Goal: Task Accomplishment & Management: Manage account settings

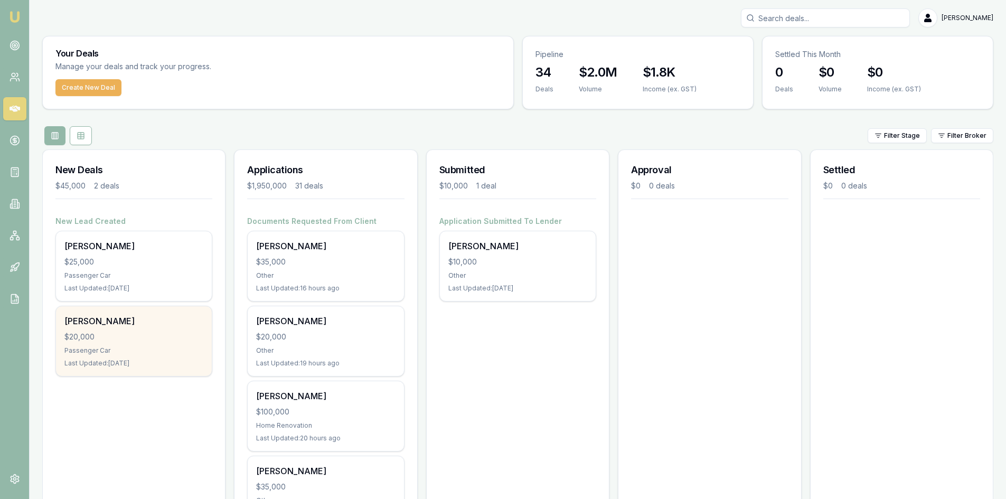
click at [124, 343] on div "Ashlea Farrugia $20,000 Passenger Car Last Updated: 2 days ago" at bounding box center [134, 341] width 156 height 70
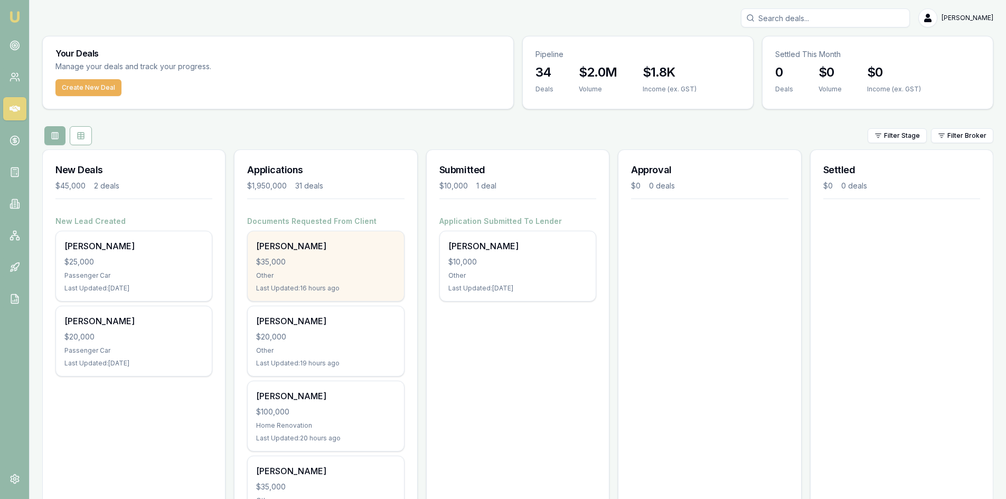
click at [325, 259] on div "$35,000" at bounding box center [325, 262] width 139 height 11
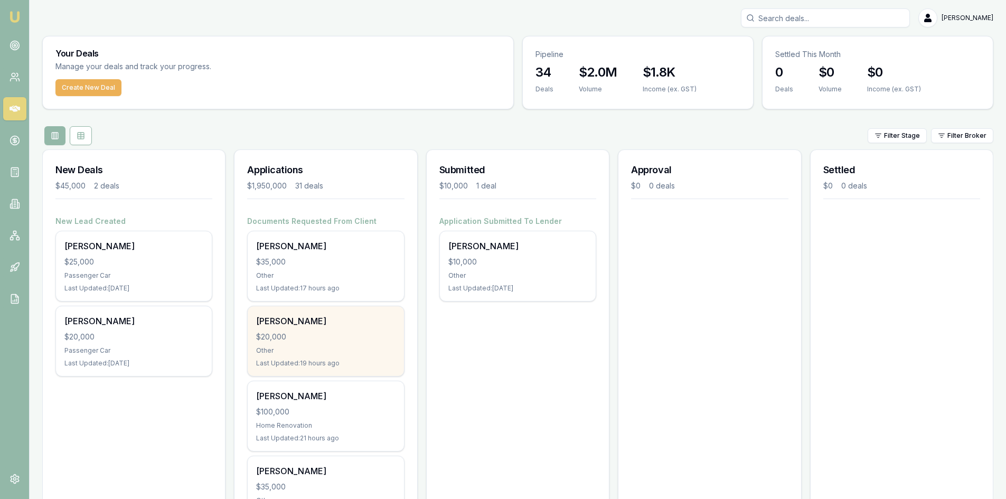
click at [313, 347] on div "Other" at bounding box center [325, 351] width 139 height 8
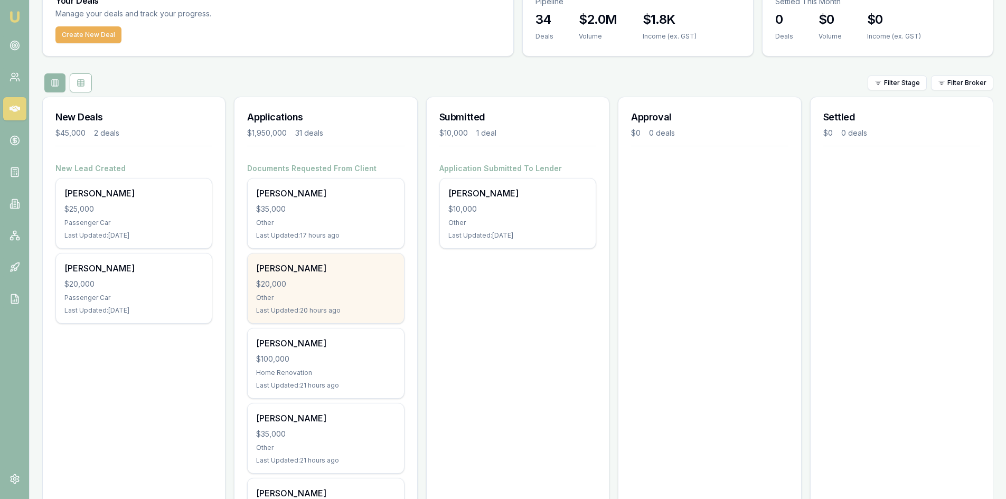
scroll to position [106, 0]
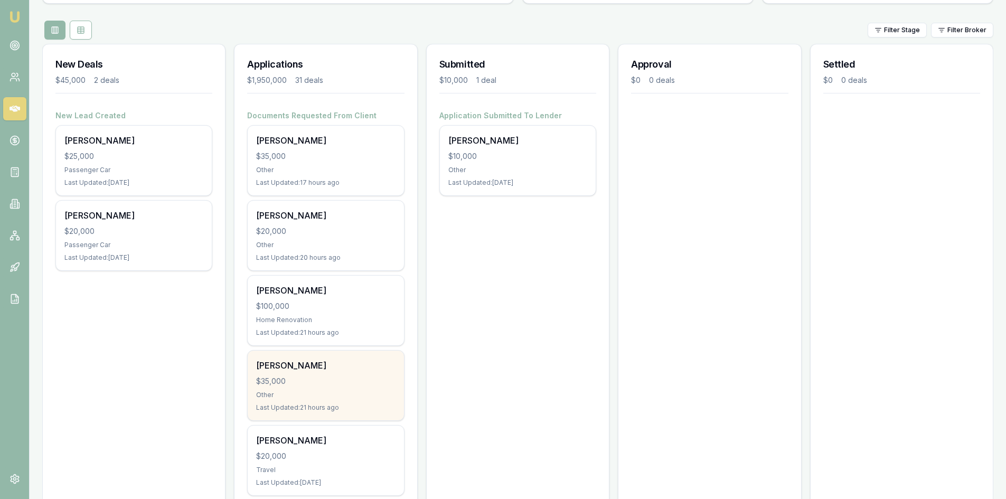
click at [295, 383] on div "$35,000" at bounding box center [325, 381] width 139 height 11
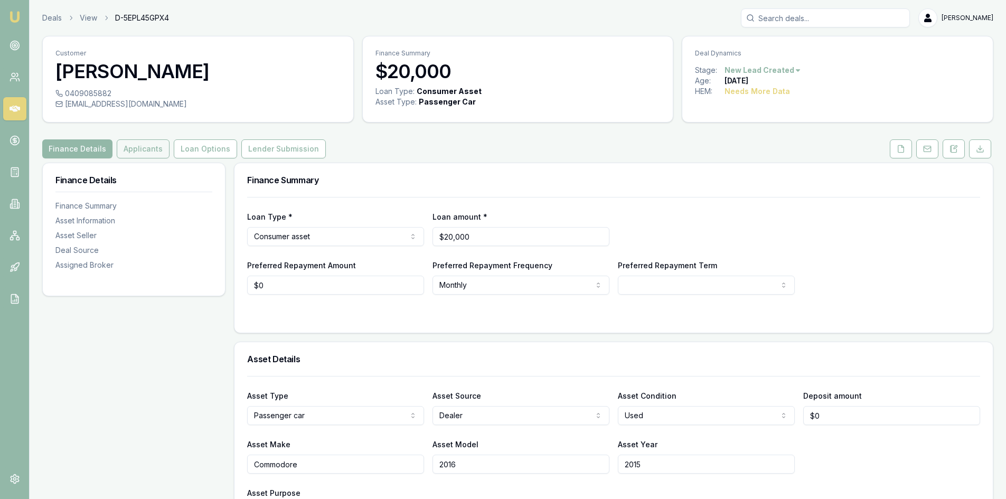
click at [136, 153] on button "Applicants" at bounding box center [143, 148] width 53 height 19
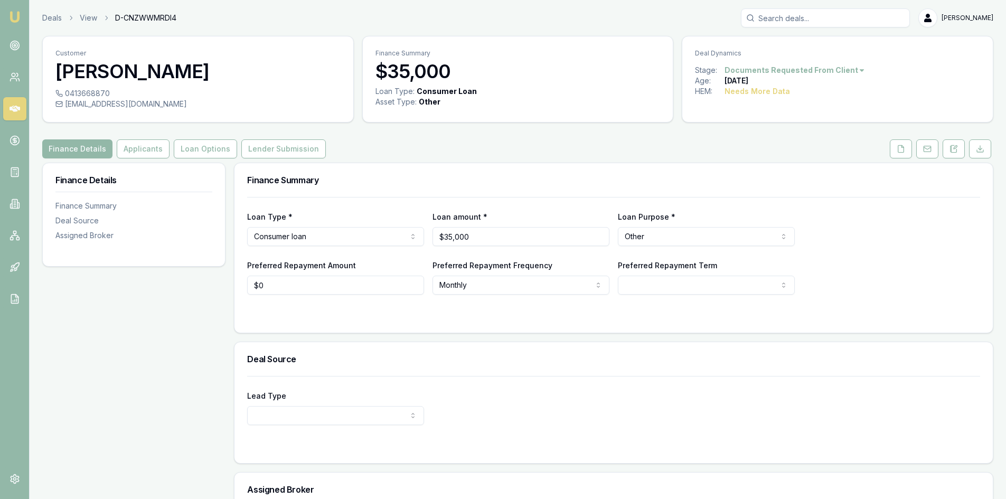
click at [907, 158] on div "Customer [PERSON_NAME] 0413668870 [EMAIL_ADDRESS][DOMAIN_NAME] Finance Summary …" at bounding box center [517, 320] width 951 height 569
click at [906, 153] on button at bounding box center [901, 148] width 22 height 19
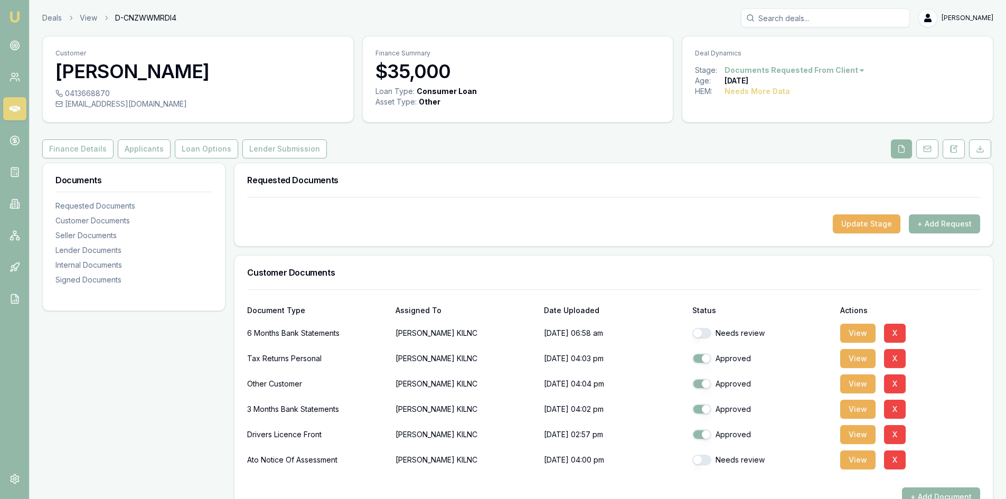
scroll to position [106, 0]
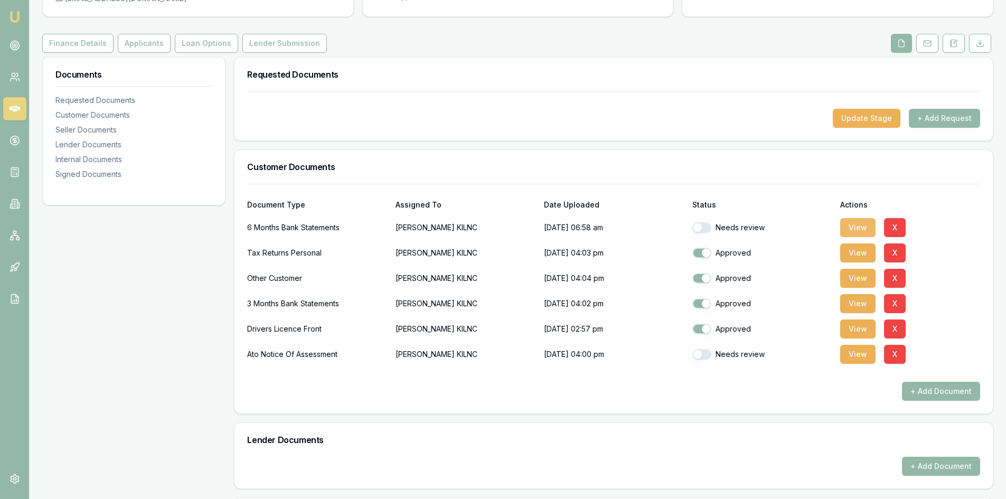
click at [861, 229] on button "View" at bounding box center [857, 227] width 35 height 19
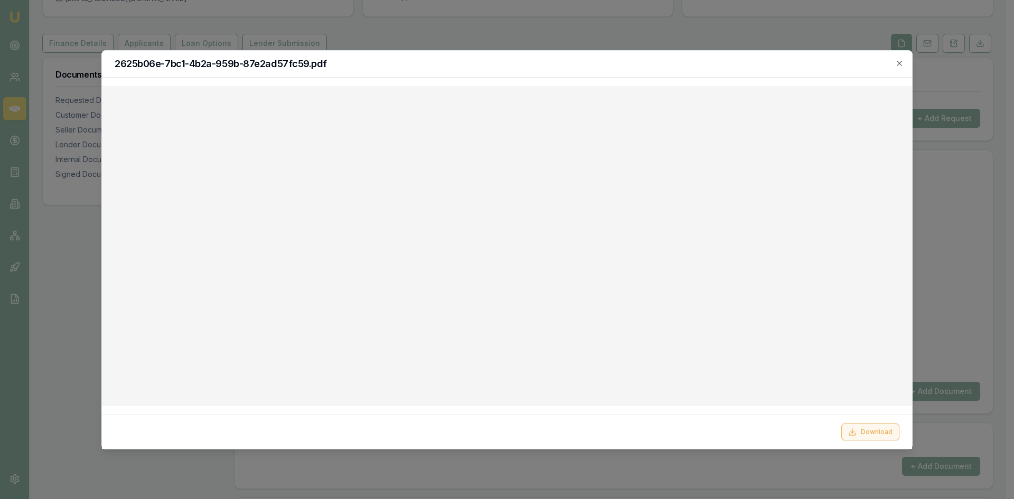
click at [871, 436] on button "Download" at bounding box center [870, 432] width 58 height 17
click at [867, 432] on button "Download" at bounding box center [870, 432] width 58 height 17
click at [76, 338] on div at bounding box center [507, 249] width 1014 height 499
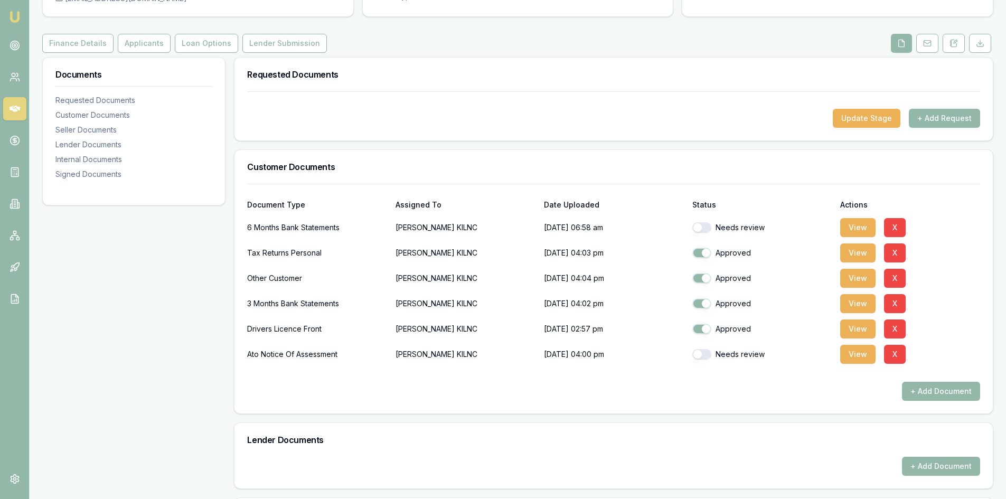
click at [11, 108] on icon at bounding box center [15, 109] width 11 height 6
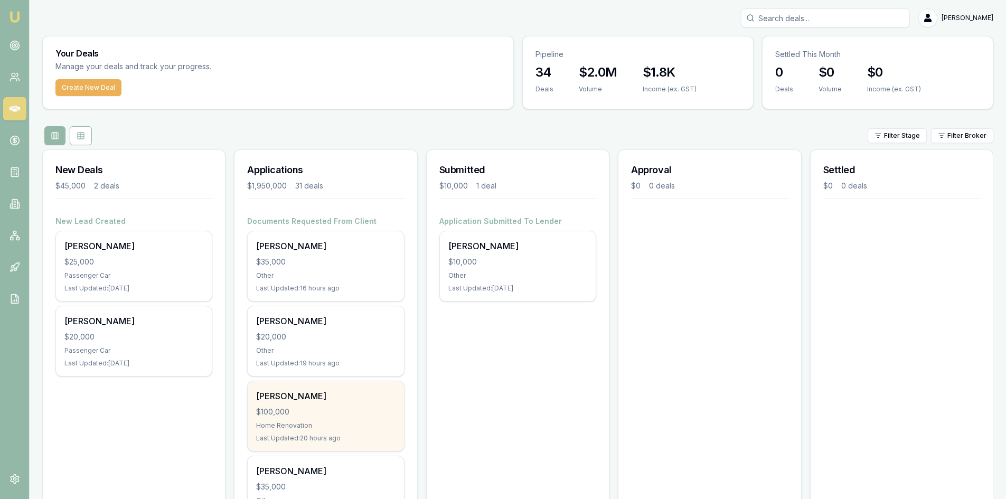
click at [328, 396] on div "Renee Davey" at bounding box center [325, 396] width 139 height 13
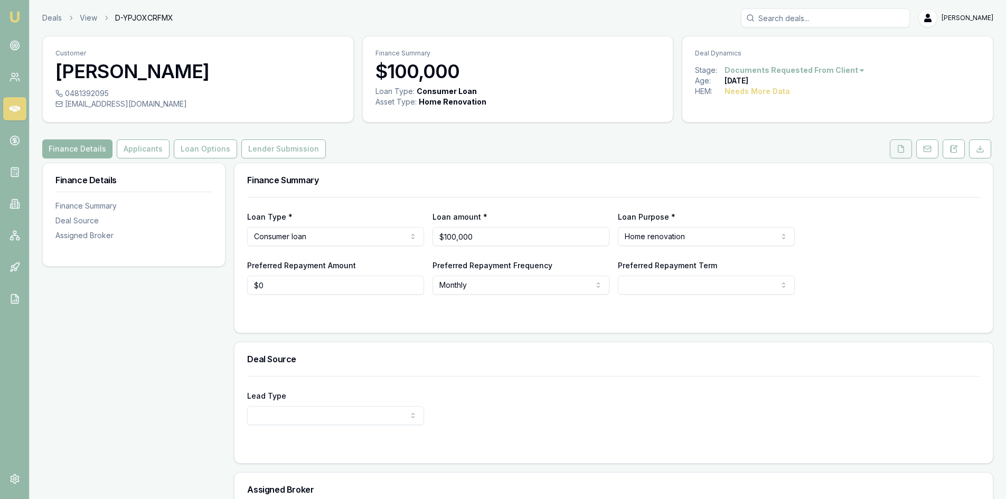
click at [905, 145] on icon at bounding box center [901, 149] width 8 height 8
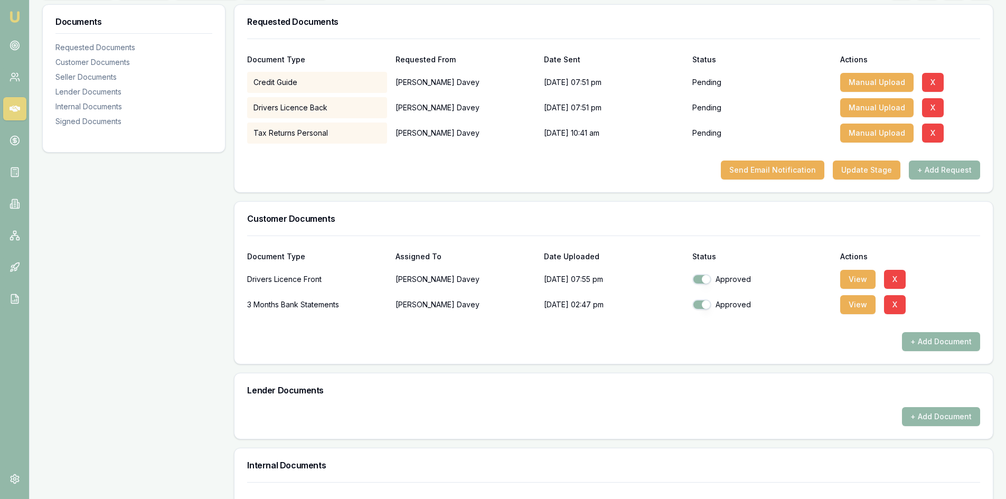
scroll to position [317, 0]
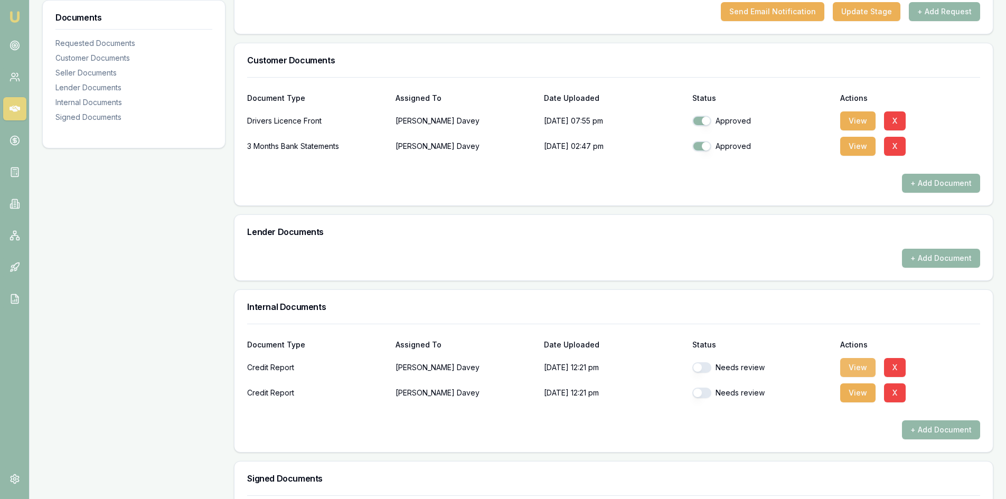
click at [861, 370] on button "View" at bounding box center [857, 367] width 35 height 19
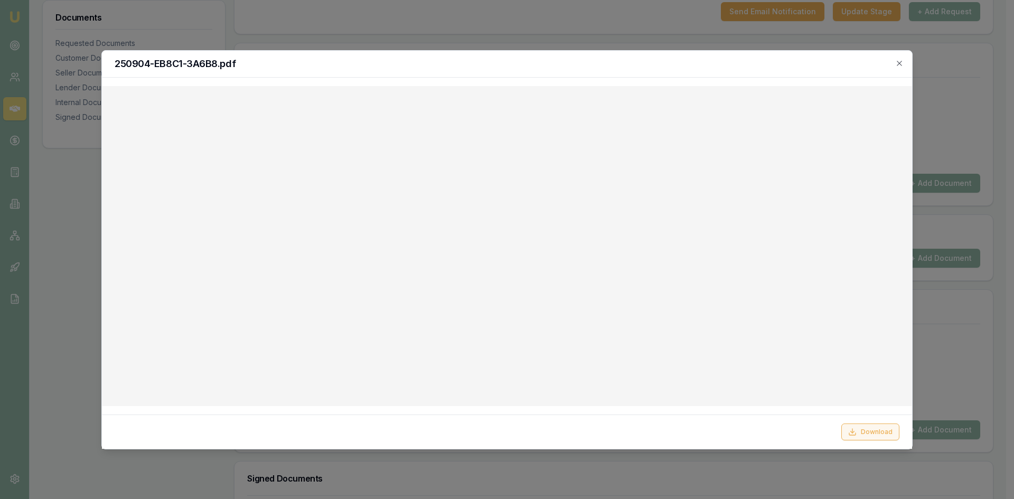
click at [872, 434] on button "Download" at bounding box center [870, 432] width 58 height 17
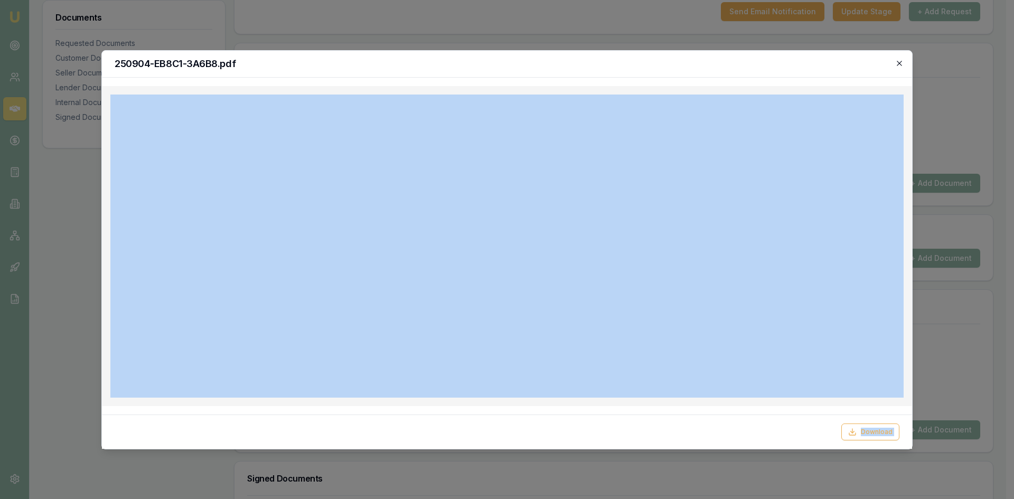
click at [903, 64] on div "250904-EB8C1-3A6B8.pdf Download Close" at bounding box center [506, 249] width 811 height 399
click at [902, 62] on icon "button" at bounding box center [899, 63] width 8 height 8
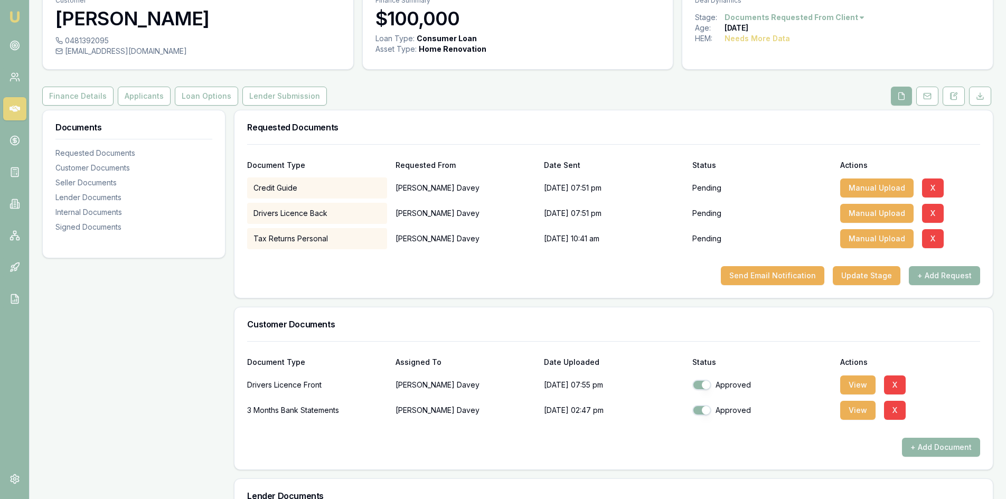
scroll to position [0, 0]
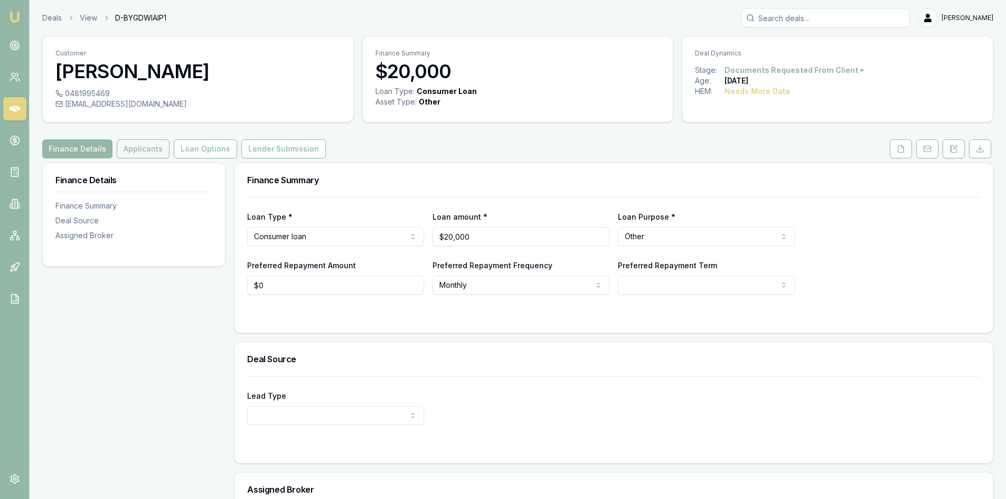
click at [138, 151] on button "Applicants" at bounding box center [143, 148] width 53 height 19
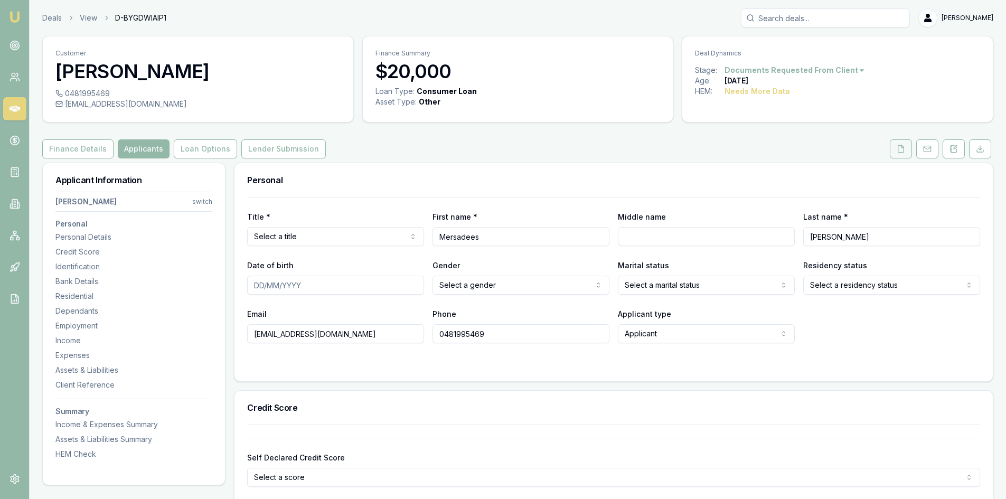
click at [899, 150] on icon at bounding box center [902, 148] width 6 height 7
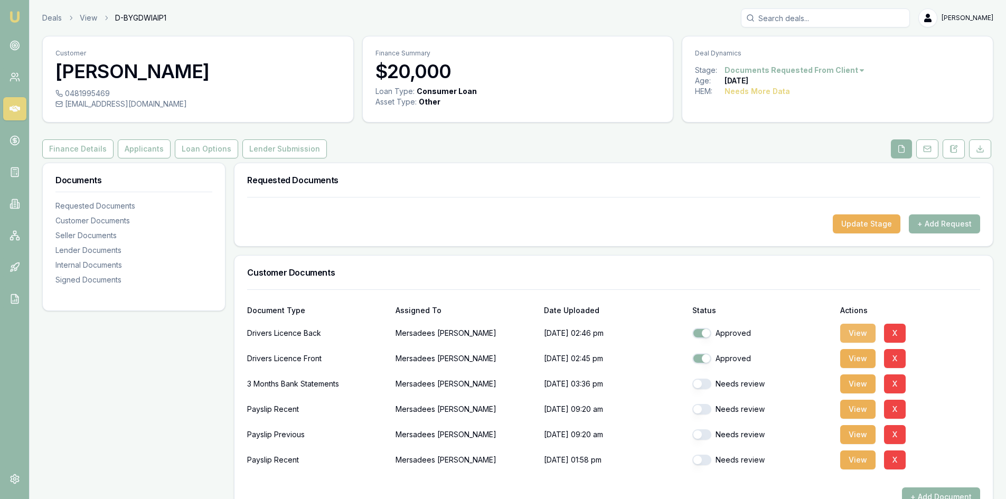
click at [853, 336] on button "View" at bounding box center [857, 333] width 35 height 19
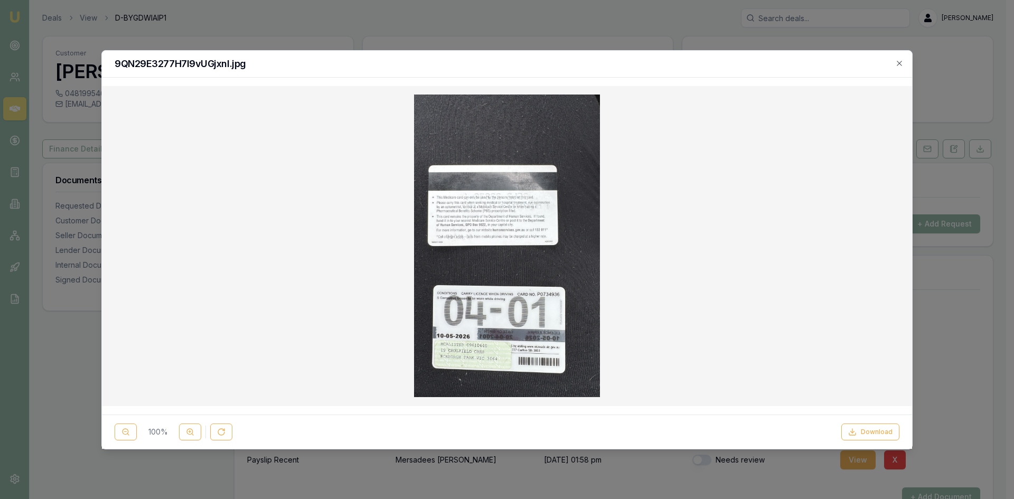
click at [519, 335] on img at bounding box center [506, 246] width 185 height 303
click at [468, 361] on img at bounding box center [506, 246] width 185 height 303
click at [899, 62] on icon "button" at bounding box center [899, 63] width 5 height 5
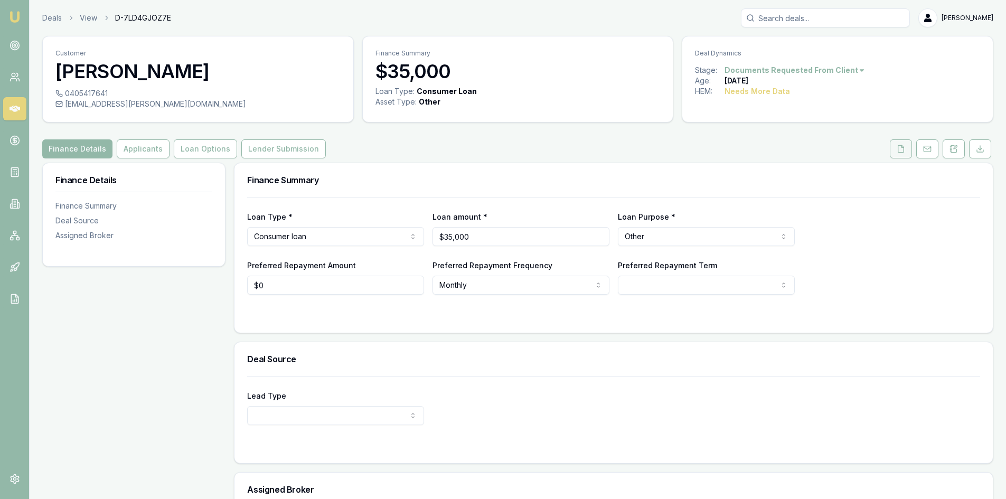
click at [906, 151] on button at bounding box center [901, 148] width 22 height 19
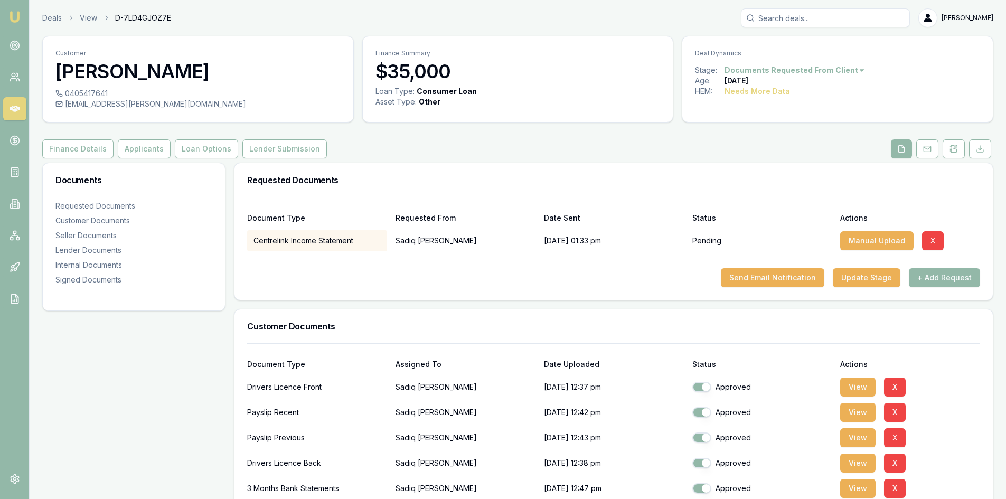
scroll to position [106, 0]
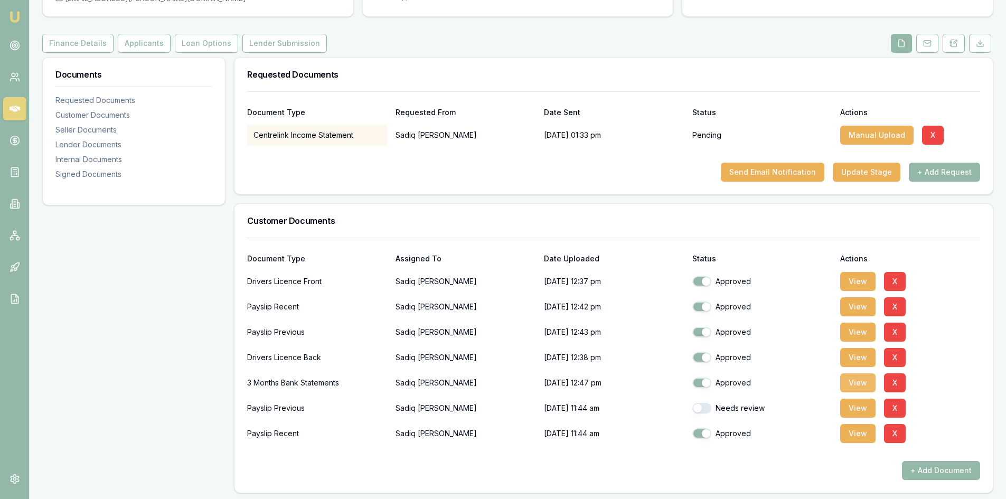
click at [854, 383] on button "View" at bounding box center [857, 382] width 35 height 19
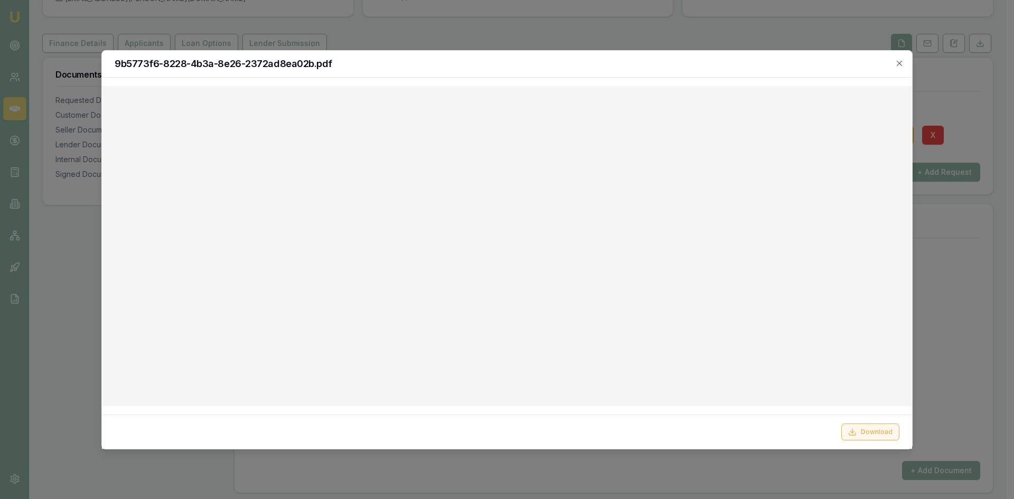
click at [865, 436] on button "Download" at bounding box center [870, 432] width 58 height 17
click at [902, 59] on icon "button" at bounding box center [899, 63] width 8 height 8
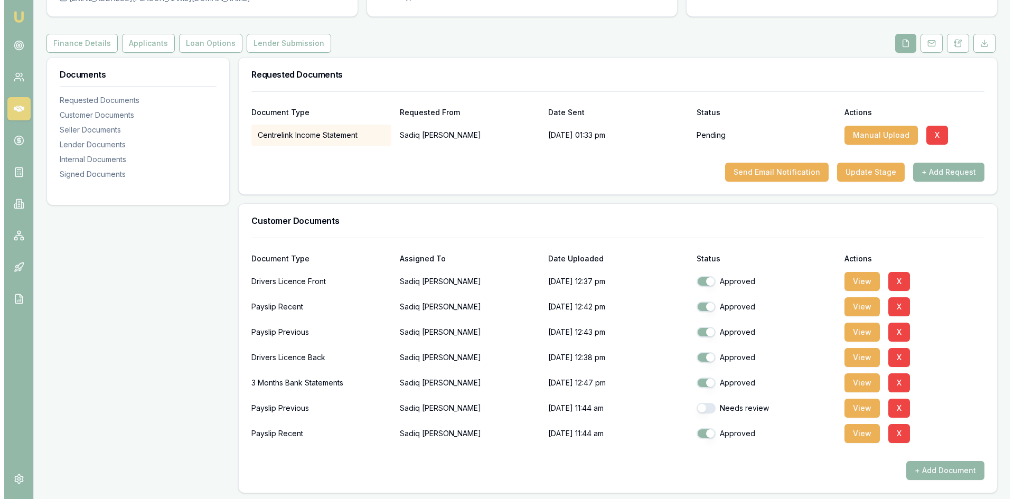
scroll to position [264, 0]
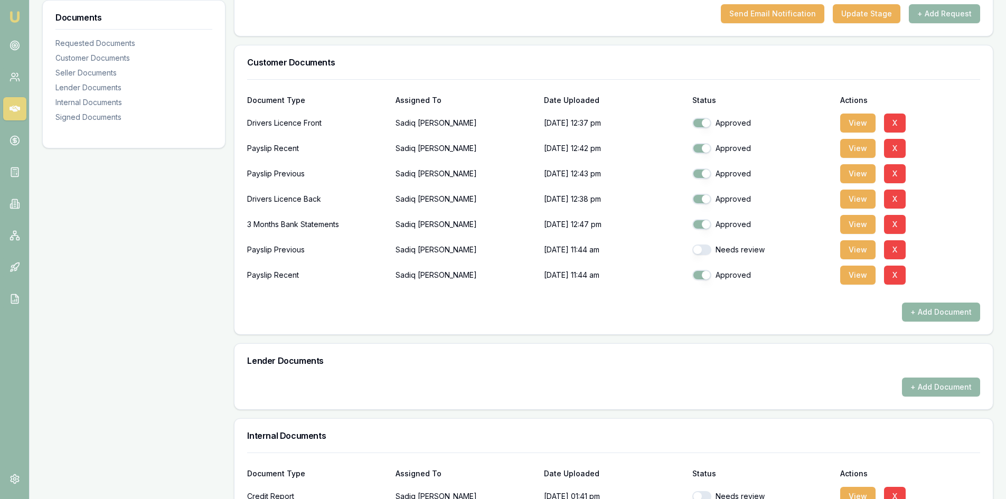
click at [940, 317] on button "+ Add Document" at bounding box center [941, 312] width 78 height 19
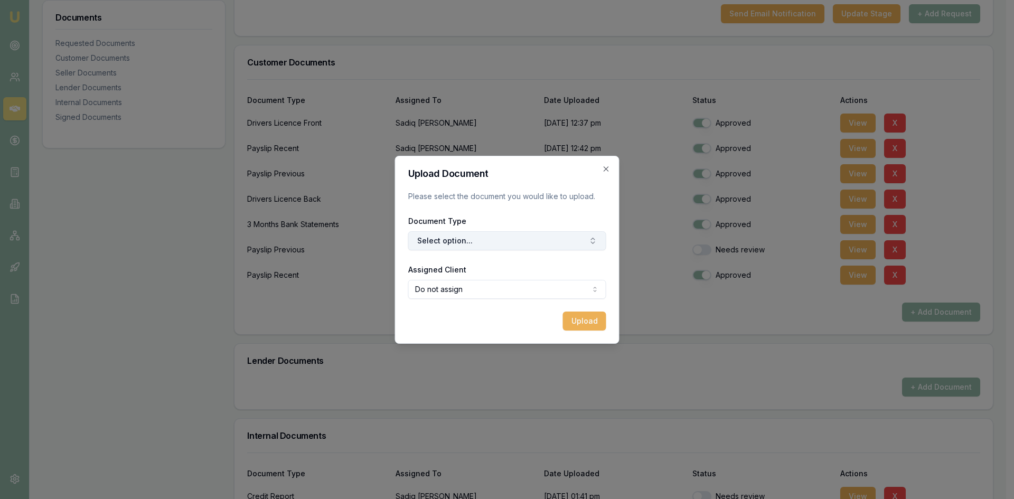
click at [495, 239] on button "Select option..." at bounding box center [507, 240] width 198 height 19
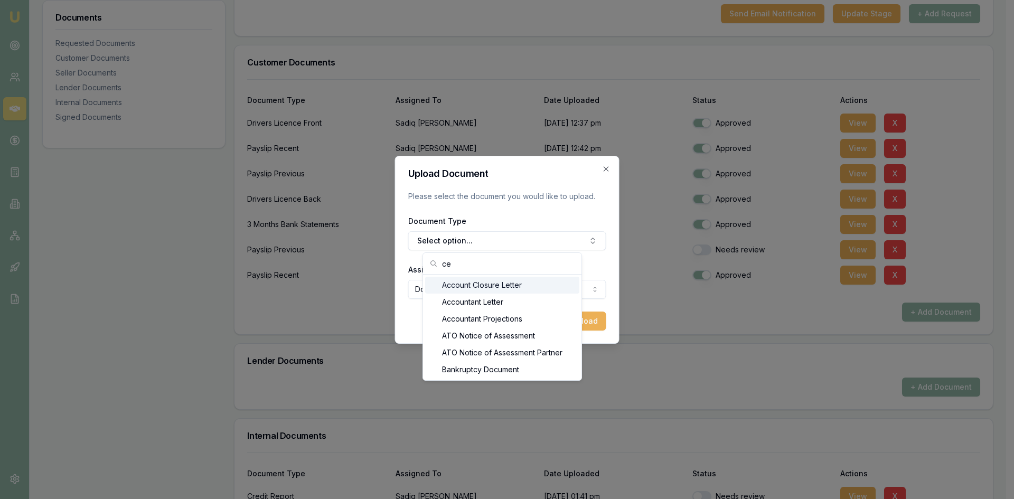
type input "c"
type input "i"
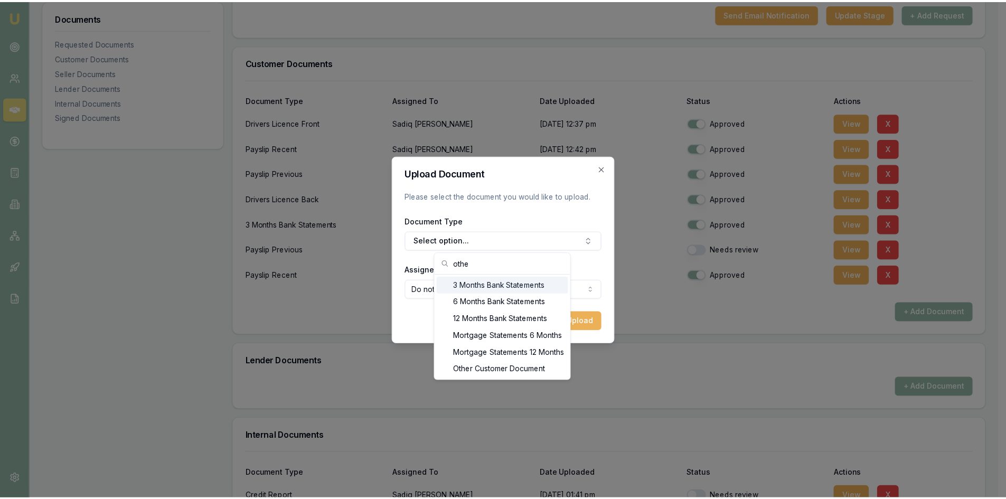
scroll to position [0, 0]
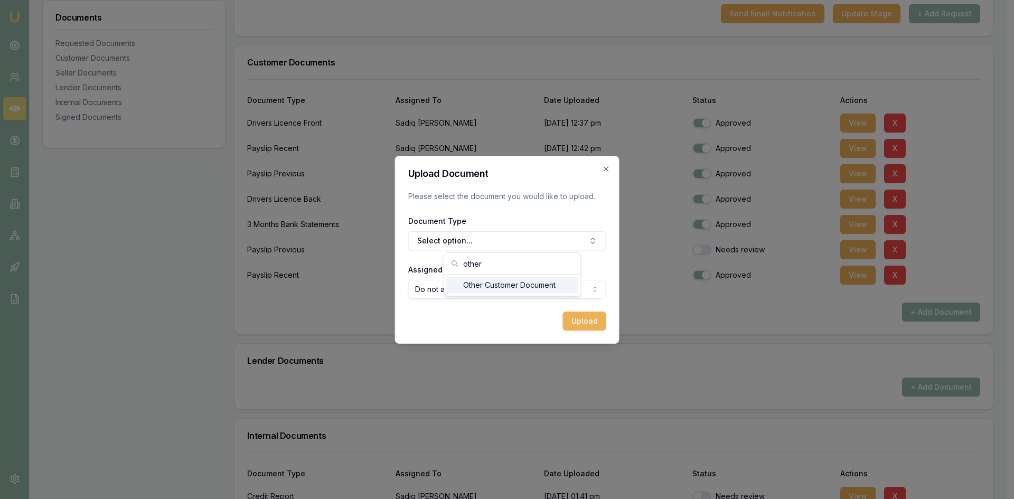
type input "other"
click at [491, 288] on div "Other Customer Document" at bounding box center [512, 285] width 132 height 17
select select "U-DKI9RJIF3R"
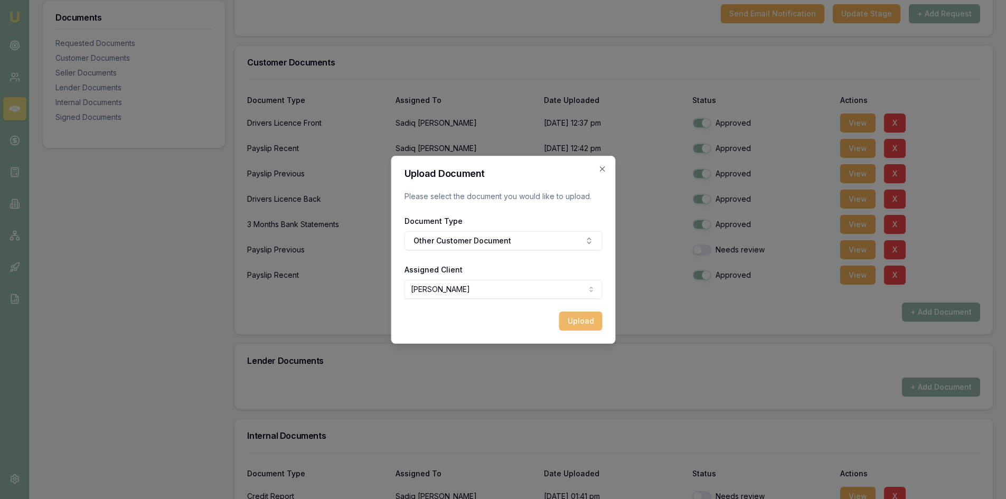
click at [567, 323] on button "Upload" at bounding box center [580, 321] width 43 height 19
checkbox input "false"
checkbox input "true"
checkbox input "false"
